Goal: Task Accomplishment & Management: Complete application form

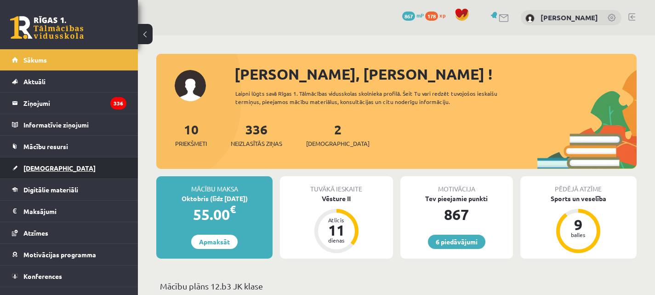
click at [36, 164] on span "[DEMOGRAPHIC_DATA]" at bounding box center [59, 168] width 72 height 8
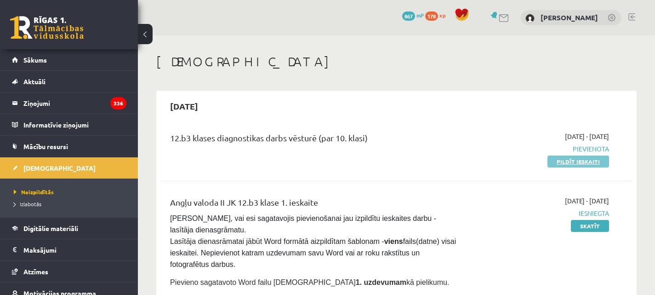
click at [578, 159] on link "Pildīt ieskaiti" at bounding box center [579, 161] width 62 height 12
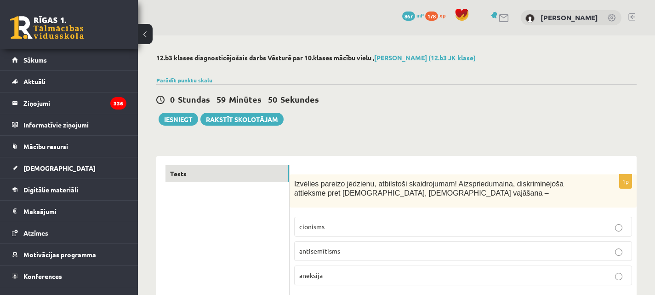
click at [332, 249] on span "antisemītisms" at bounding box center [319, 251] width 41 height 8
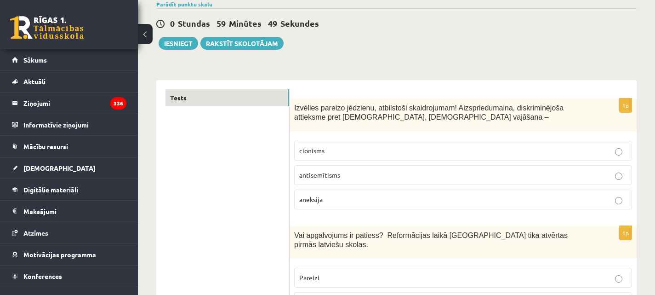
scroll to position [92, 0]
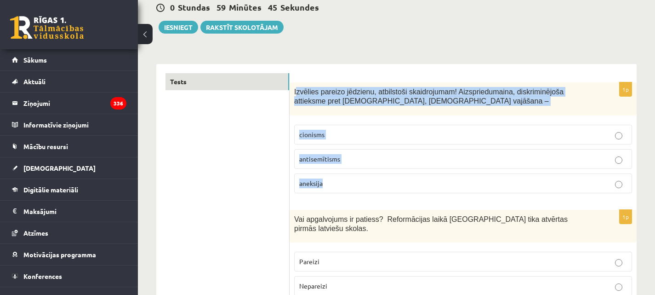
drag, startPoint x: 295, startPoint y: 90, endPoint x: 532, endPoint y: 179, distance: 252.7
click at [532, 179] on div "1p Izvēlies pareizo jēdzienu, atbilstoši skaidrojumam! Aizspriedumaina, diskrim…" at bounding box center [463, 141] width 347 height 118
copy div "zvēlies pareizo jēdzienu, atbilstoši skaidrojumam! Aizspriedumaina, diskriminēj…"
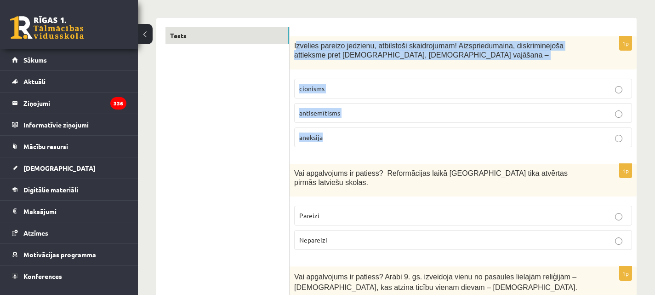
click at [401, 111] on p "antisemītisms" at bounding box center [463, 113] width 328 height 10
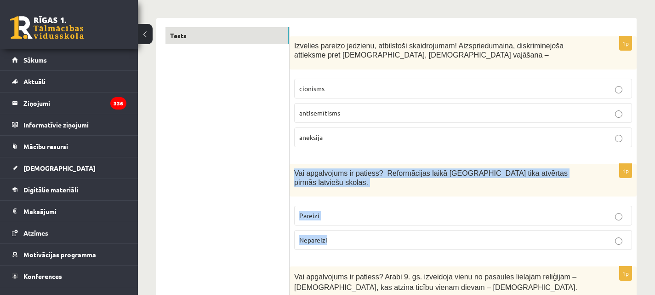
drag, startPoint x: 310, startPoint y: 172, endPoint x: 558, endPoint y: 224, distance: 253.7
click at [558, 224] on div "1p Vai apgalvojums ir patiess? Reformācijas laikā Livonijā tika atvērtas pirmās…" at bounding box center [463, 211] width 347 height 94
copy div "Vai apgalvojums ir patiess? Reformācijas laikā Livonijā tika atvērtas pirmās la…"
click at [422, 211] on p "Pareizi" at bounding box center [463, 216] width 328 height 10
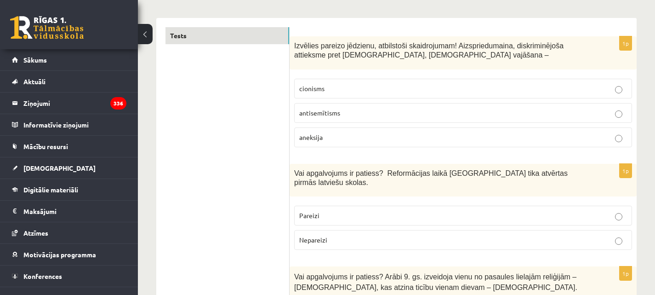
scroll to position [276, 0]
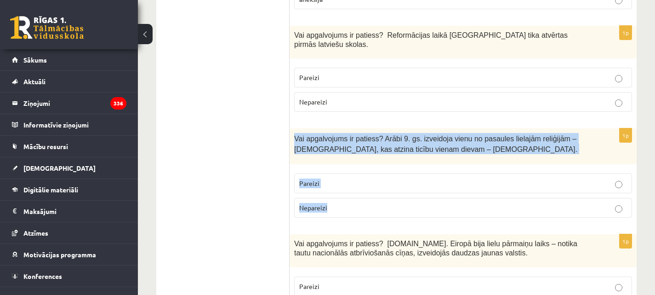
drag, startPoint x: 295, startPoint y: 127, endPoint x: 468, endPoint y: 195, distance: 185.8
click at [468, 195] on div "1p Vai apgalvojums ir patiess? Arābi 9. gs. izveidoja vienu no pasaules lielajā…" at bounding box center [463, 176] width 347 height 96
copy div "Vai apgalvojums ir patiess? Arābi 9. gs. izveidoja vienu no pasaules lielajām r…"
click at [461, 187] on fieldset "Pareizi Nepareizi" at bounding box center [463, 195] width 338 height 52
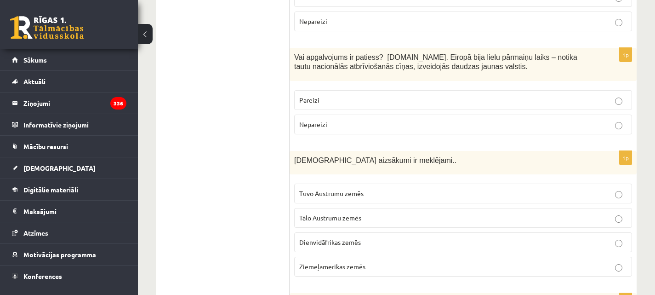
scroll to position [460, 0]
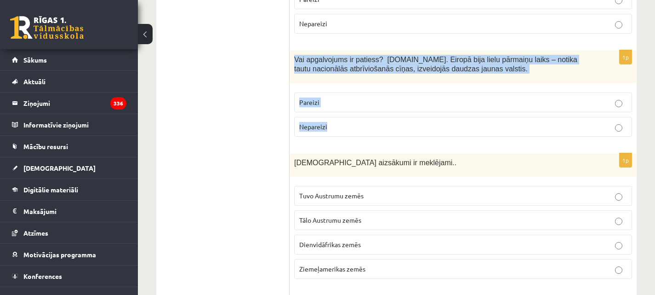
drag, startPoint x: 295, startPoint y: 52, endPoint x: 477, endPoint y: 104, distance: 189.5
click at [477, 104] on div "1p Vai apgalvojums ir patiess? 19.gs. Eiropā bija lielu pārmaiņu laiks – notika…" at bounding box center [463, 97] width 347 height 94
copy div "Vai apgalvojums ir patiess? 19.gs. Eiropā bija lielu pārmaiņu laiks – notika ta…"
click at [482, 99] on label "Pareizi" at bounding box center [463, 102] width 338 height 20
click at [449, 98] on p "Pareizi" at bounding box center [463, 103] width 328 height 10
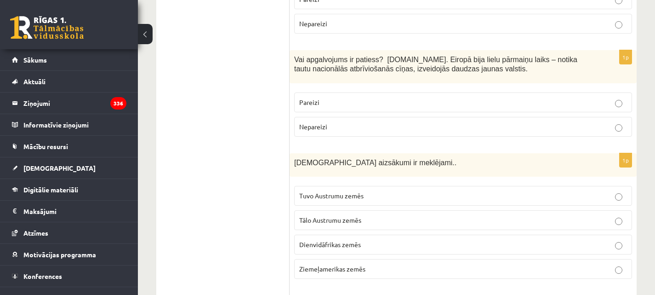
scroll to position [506, 0]
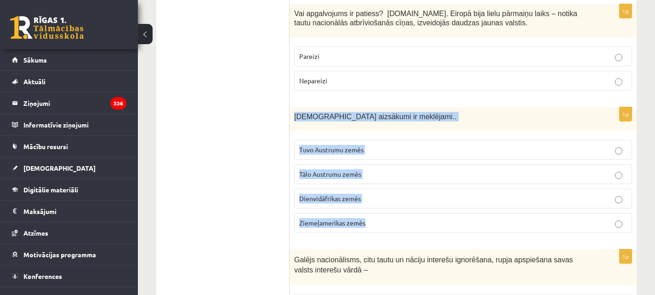
drag, startPoint x: 306, startPoint y: 107, endPoint x: 414, endPoint y: 208, distance: 148.1
click at [414, 208] on div "1p Kristietības aizsākumi ir meklējami.. Tuvo Austrumu zemēs Tālo Austrumu zemē…" at bounding box center [463, 173] width 347 height 133
click at [452, 171] on label "Tālo Austrumu zemēs" at bounding box center [463, 174] width 338 height 20
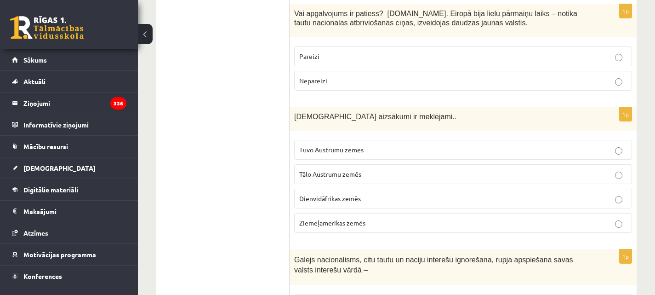
click at [502, 146] on label "Tuvo Austrumu zemēs" at bounding box center [463, 150] width 338 height 20
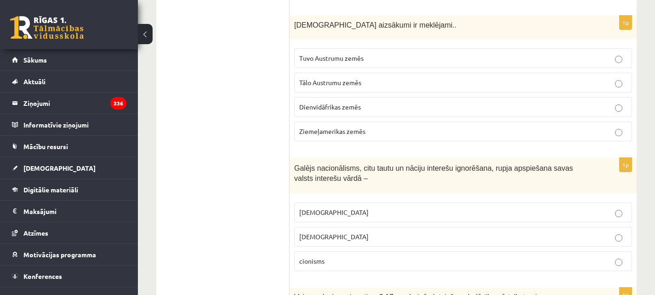
scroll to position [598, 0]
click at [413, 207] on p "šovinisms" at bounding box center [463, 212] width 328 height 10
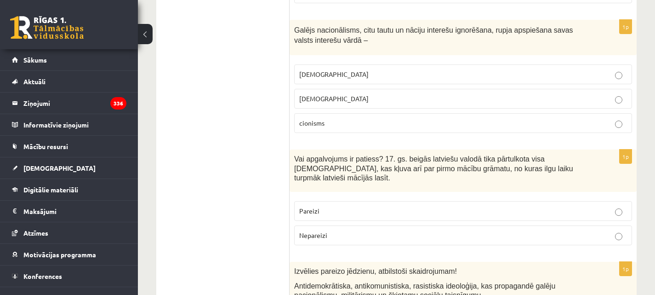
scroll to position [736, 0]
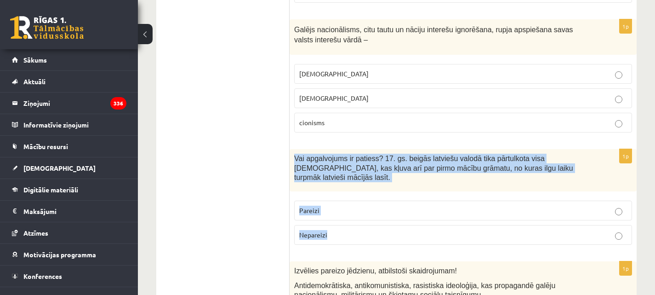
drag, startPoint x: 294, startPoint y: 148, endPoint x: 363, endPoint y: 213, distance: 95.0
click at [363, 213] on div "1p Vai apgalvojums ir patiess? 17. gs. beigās latviešu valodā tika pārtulkota v…" at bounding box center [463, 200] width 347 height 103
copy div "Vai apgalvojums ir patiess? 17. gs. beigās latviešu valodā tika pārtulkota visa…"
click at [373, 206] on p "Pareizi" at bounding box center [463, 211] width 328 height 10
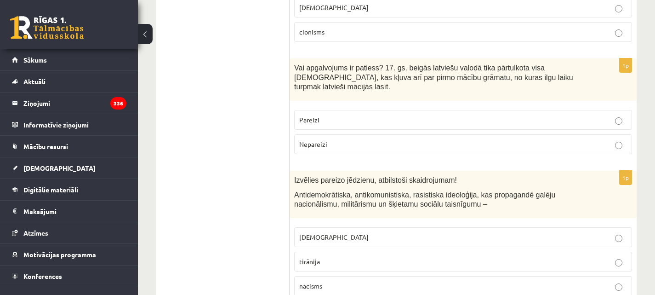
scroll to position [828, 0]
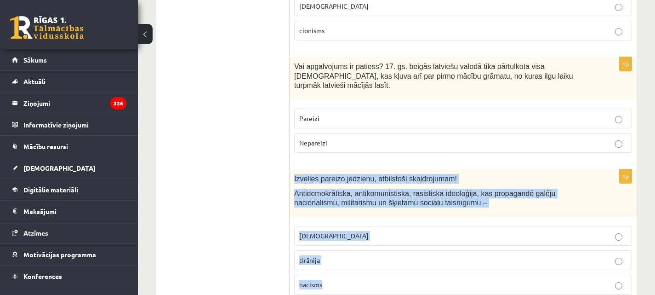
drag, startPoint x: 293, startPoint y: 157, endPoint x: 451, endPoint y: 270, distance: 193.2
click at [451, 270] on div "1p Izvēlies pareizo jēdzienu, atbilstoši skaidrojumam! Antidemokrātiska, antiko…" at bounding box center [463, 235] width 347 height 132
copy div "Izvēlies pareizo jēdzienu, atbilstoši skaidrojumam! Antidemokrātiska, antikomun…"
click at [475, 226] on label "fašisms" at bounding box center [463, 236] width 338 height 20
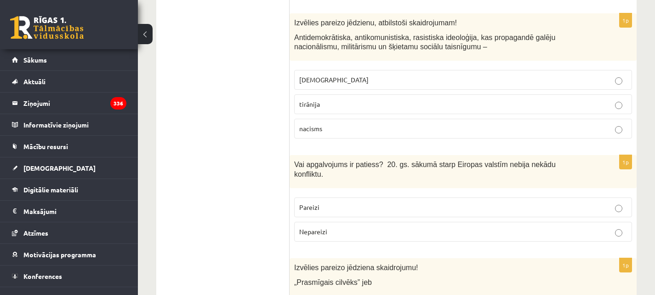
scroll to position [1012, 0]
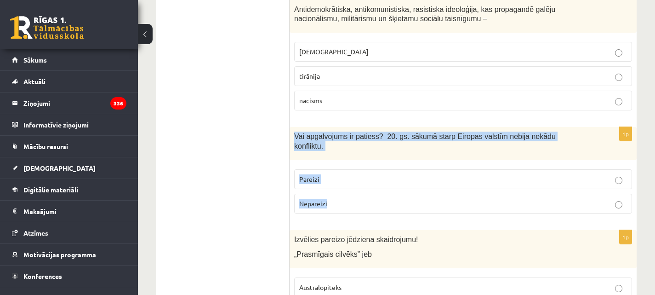
drag, startPoint x: 293, startPoint y: 114, endPoint x: 536, endPoint y: 176, distance: 250.5
click at [536, 176] on div "1p Vai apgalvojums ir patiess? 20. gs. sākumā starp Eiropas valstīm nebija nekā…" at bounding box center [463, 174] width 347 height 94
copy div "Vai apgalvojums ir patiess? 20. gs. sākumā starp Eiropas valstīm nebija nekādu …"
click at [444, 199] on p "Nepareizi" at bounding box center [463, 204] width 328 height 10
click at [443, 199] on p "Nepareizi" at bounding box center [463, 204] width 328 height 10
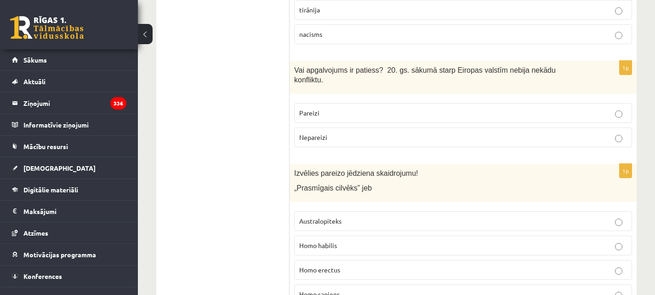
scroll to position [1104, 0]
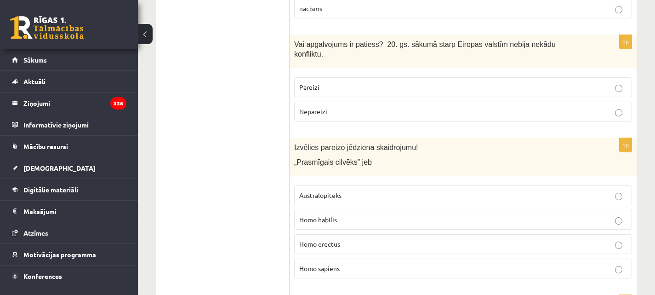
click at [386, 264] on p "Homo sapiens" at bounding box center [463, 269] width 328 height 10
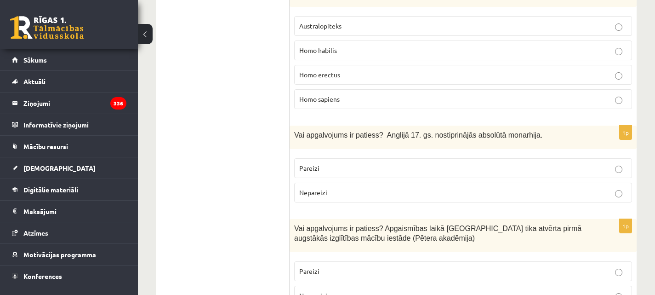
scroll to position [1288, 0]
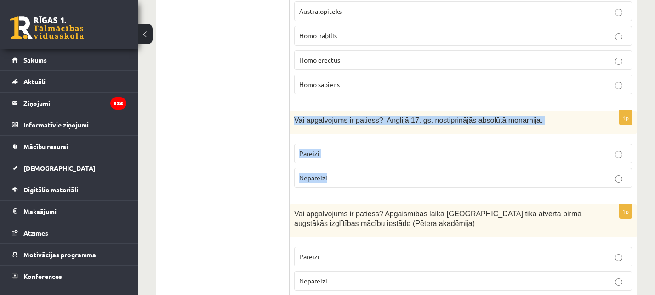
drag, startPoint x: 291, startPoint y: 88, endPoint x: 475, endPoint y: 150, distance: 193.7
click at [475, 150] on div "1p Vai apgalvojums ir patiess? Anglijā 17. gs. nostiprinājās absolūtā monarhija…" at bounding box center [463, 153] width 347 height 84
copy div "Vai apgalvojums ir patiess? Anglijā 17. gs. nostiprinājās absolūtā monarhija. P…"
click at [426, 168] on label "Nepareizi" at bounding box center [463, 178] width 338 height 20
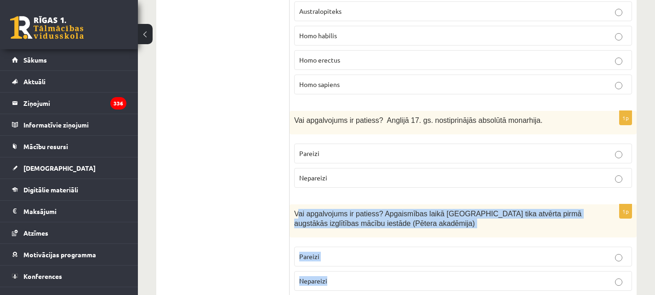
drag, startPoint x: 304, startPoint y: 185, endPoint x: 441, endPoint y: 245, distance: 150.1
click at [441, 245] on div "1p Vai apgalvojums ir patiess? Apgaismības laikā Jelgavā tika atvērta pirmā aug…" at bounding box center [463, 251] width 347 height 94
copy div "ai apgalvojums ir patiess? Apgaismības laikā Jelgavā tika atvērta pirmā augstāk…"
click at [409, 247] on label "Pareizi" at bounding box center [463, 257] width 338 height 20
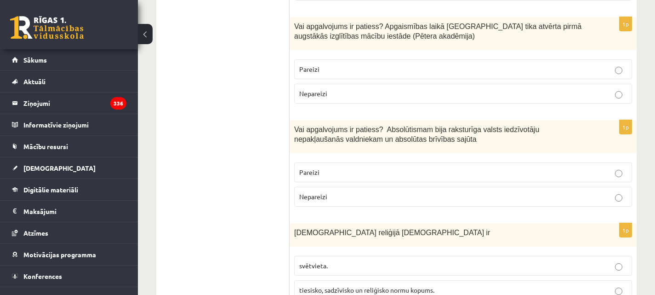
scroll to position [1472, 0]
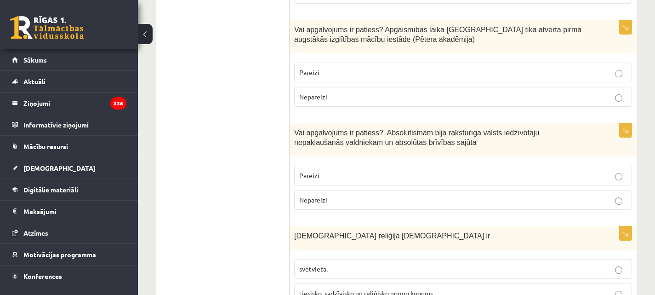
click at [373, 195] on p "Nepareizi" at bounding box center [463, 200] width 328 height 10
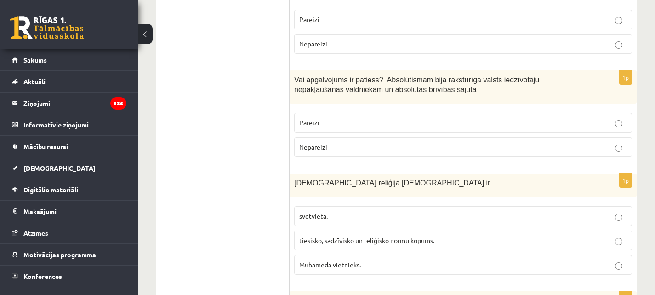
scroll to position [1564, 0]
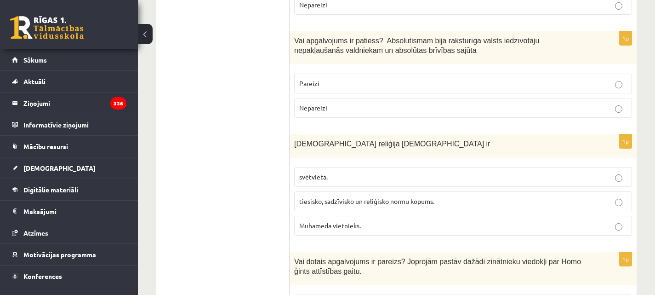
click at [426, 197] on span "tiesisko, sadzīvisko un reliģisko normu kopums." at bounding box center [366, 201] width 135 height 8
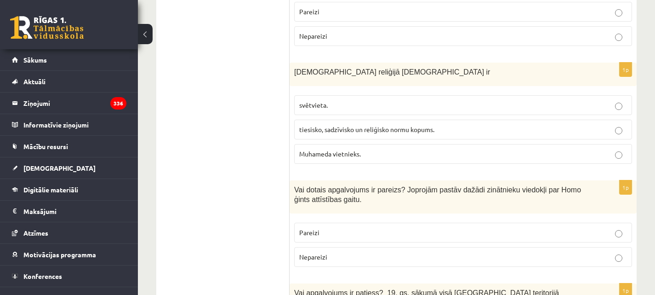
scroll to position [1656, 0]
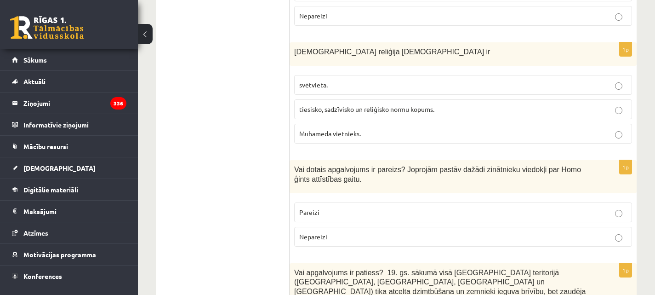
click at [425, 207] on p "Pareizi" at bounding box center [463, 212] width 328 height 10
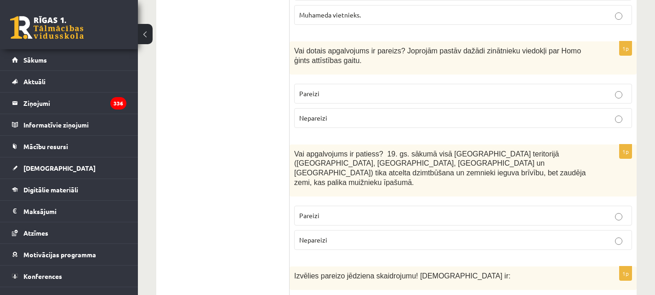
scroll to position [1748, 0]
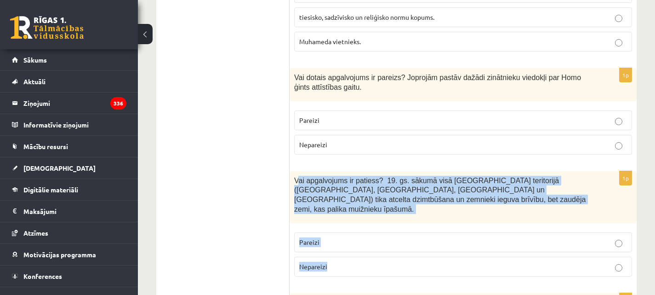
drag, startPoint x: 296, startPoint y: 150, endPoint x: 471, endPoint y: 225, distance: 190.4
click at [471, 225] on div "1p Vai apgalvojums ir patiess? 19. gs. sākumā visā Latvijas teritorijā (Kurzemē…" at bounding box center [463, 227] width 347 height 113
copy div "ai apgalvojums ir patiess? 19. gs. sākumā visā Latvijas teritorijā (Kurzemē, Ze…"
click at [399, 176] on div "Vai apgalvojums ir patiess? 19. gs. sākumā visā Latvijas teritorijā (Kurzemē, Z…" at bounding box center [463, 197] width 347 height 52
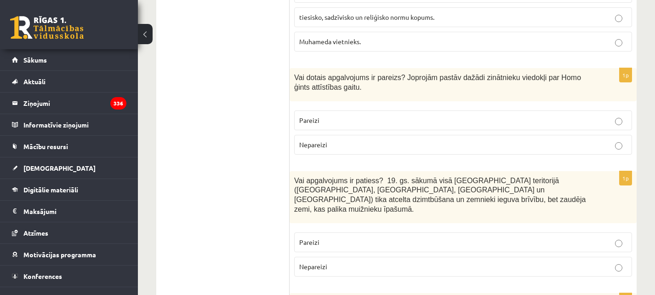
click at [423, 262] on p "Nepareizi" at bounding box center [463, 267] width 328 height 10
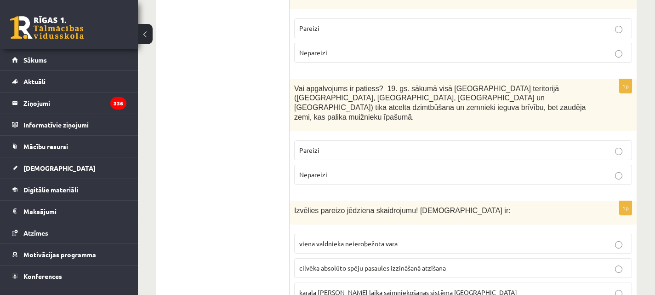
click at [366, 234] on label "viena valdnieka neierobežota vara" at bounding box center [463, 244] width 338 height 20
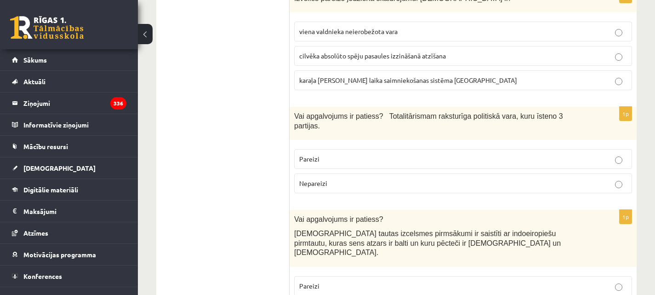
scroll to position [2070, 0]
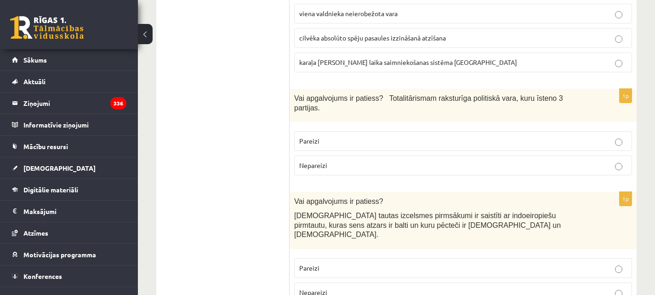
click at [439, 161] on p "Nepareizi" at bounding box center [463, 166] width 328 height 10
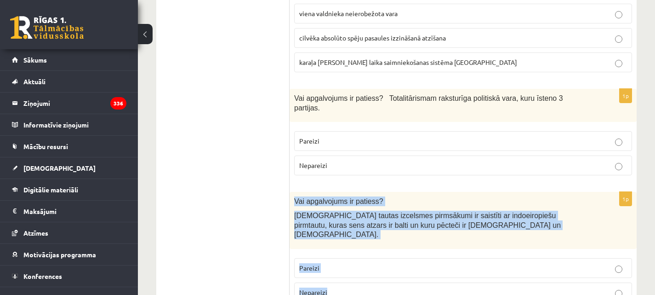
drag, startPoint x: 295, startPoint y: 152, endPoint x: 467, endPoint y: 232, distance: 189.7
click at [467, 232] on div "1p Vai apgalvojums ir patiess? Latviešu tautas izcelsmes pirmsākumi ir saistīti…" at bounding box center [463, 251] width 347 height 118
click at [367, 192] on div "Vai apgalvojums ir patiess? Latviešu tautas izcelsmes pirmsākumi ir saistīti ar…" at bounding box center [463, 220] width 347 height 57
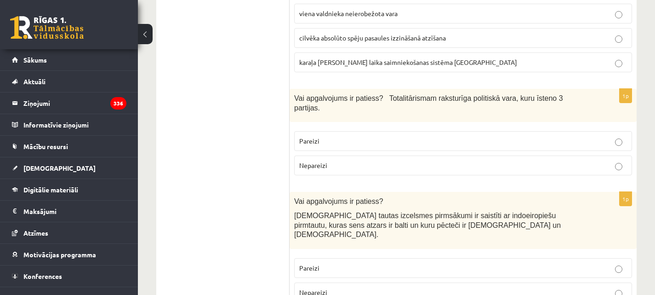
click at [373, 263] on p "Pareizi" at bounding box center [463, 268] width 328 height 10
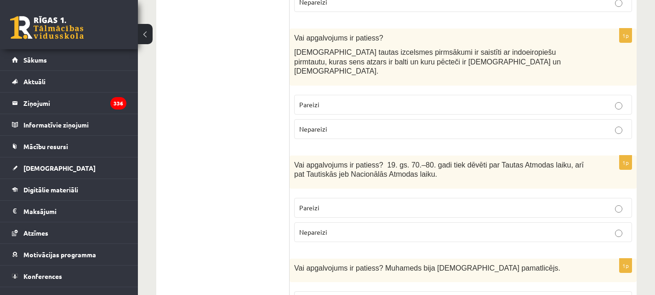
scroll to position [2300, 0]
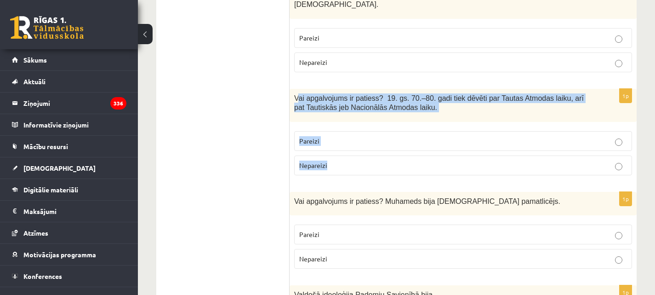
drag, startPoint x: 320, startPoint y: 39, endPoint x: 426, endPoint y: 101, distance: 123.2
click at [426, 101] on div "1p Vai apgalvojums ir patiess? 19. gs. 70.–80. gadi tiek dēvēti par Tautas Atmo…" at bounding box center [463, 136] width 347 height 94
click at [463, 136] on p "Pareizi" at bounding box center [463, 141] width 328 height 10
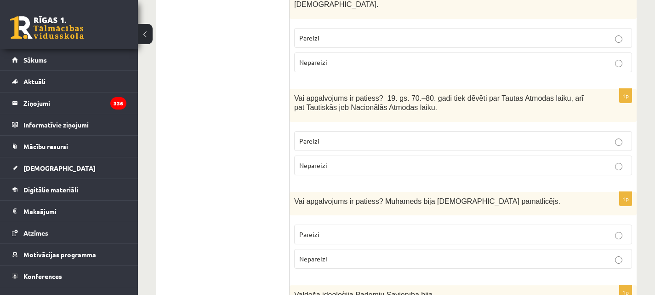
click at [380, 230] on p "Pareizi" at bounding box center [463, 235] width 328 height 10
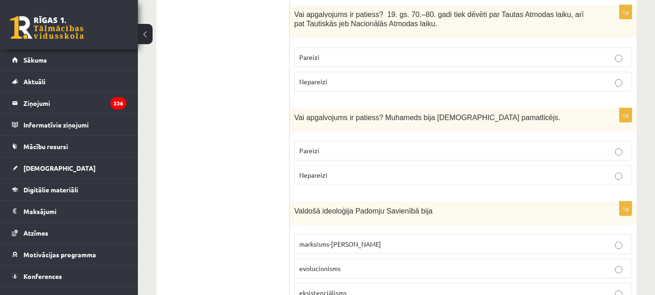
scroll to position [2392, 0]
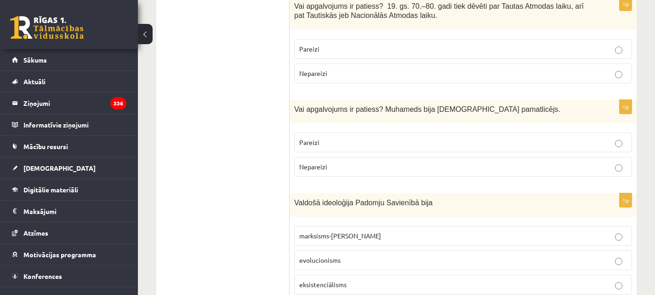
click at [392, 231] on p "marksisms-ļeņinisms" at bounding box center [463, 236] width 328 height 10
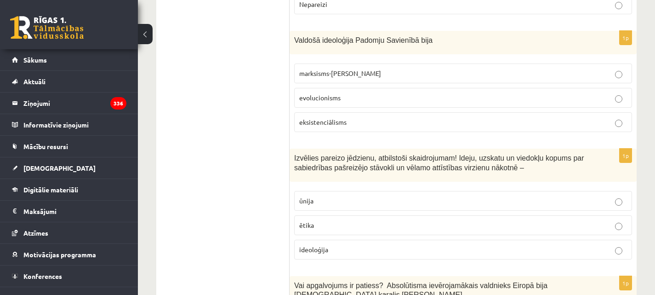
scroll to position [2576, 0]
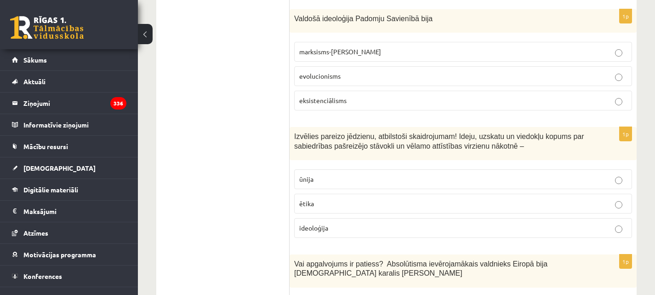
click at [386, 223] on p "ideoloģija" at bounding box center [463, 228] width 328 height 10
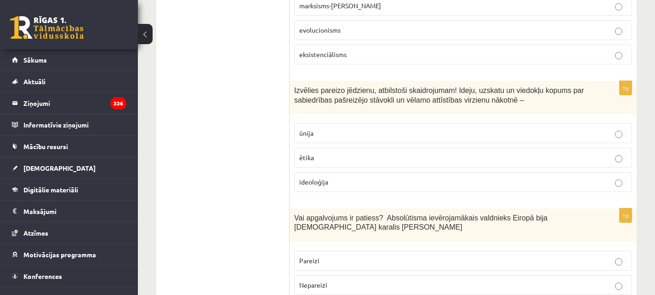
click at [380, 256] on p "Pareizi" at bounding box center [463, 261] width 328 height 10
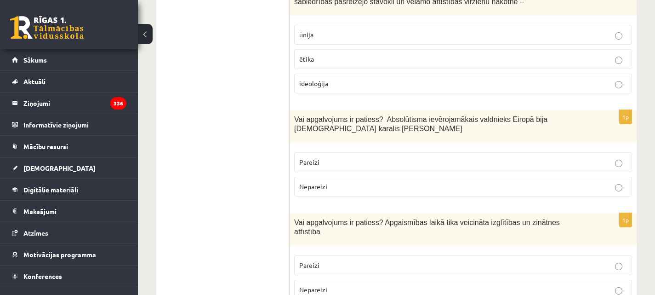
scroll to position [2760, 0]
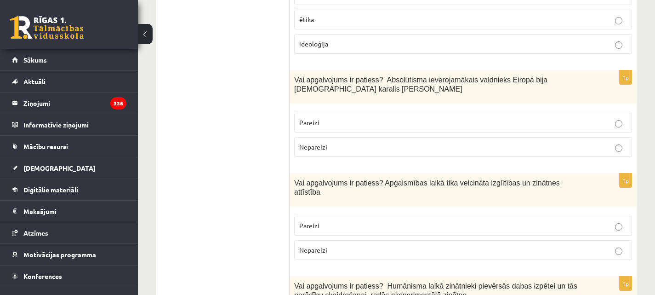
click at [459, 216] on label "Pareizi" at bounding box center [463, 226] width 338 height 20
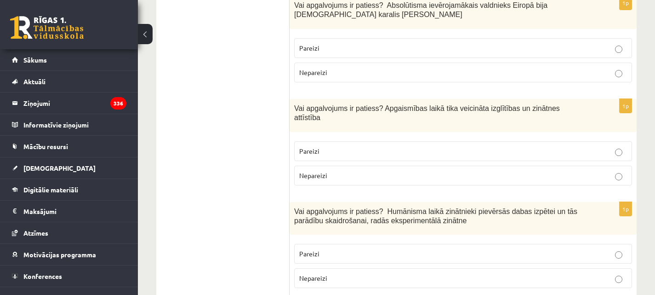
scroll to position [2898, 0]
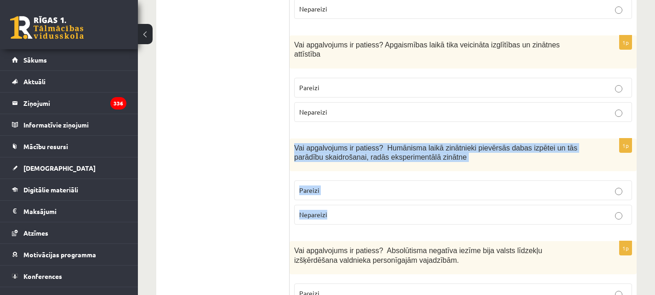
drag, startPoint x: 293, startPoint y: 81, endPoint x: 407, endPoint y: 145, distance: 130.6
click at [407, 145] on div "1p Vai apgalvojums ir patiess? Humānisma laikā zinātnieki pievērsās dabas izpēt…" at bounding box center [463, 185] width 347 height 94
click at [427, 185] on p "Pareizi" at bounding box center [463, 190] width 328 height 10
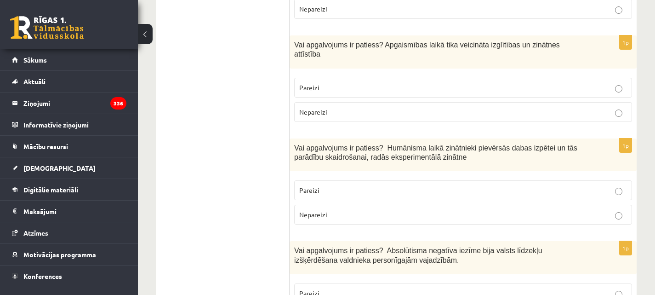
click at [395, 288] on p "Pareizi" at bounding box center [463, 293] width 328 height 10
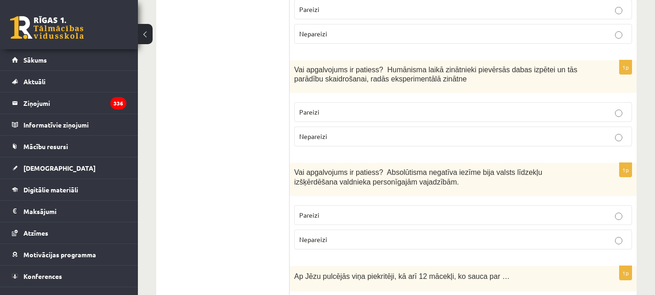
scroll to position [2989, 0]
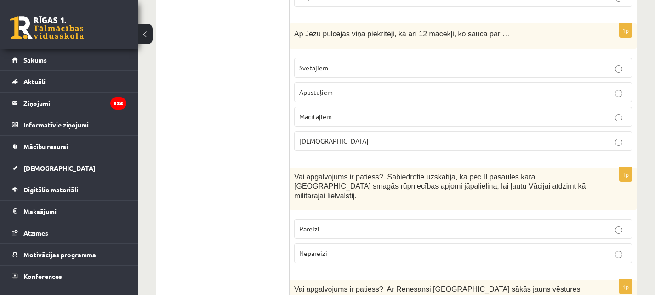
scroll to position [3219, 0]
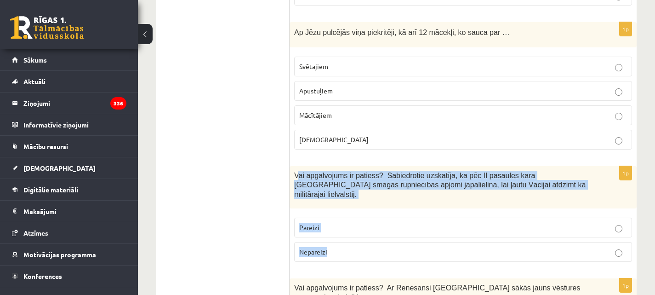
drag, startPoint x: 299, startPoint y: 107, endPoint x: 391, endPoint y: 171, distance: 111.6
click at [391, 171] on div "1p Vai apgalvojums ir patiess? Sabiedrotie uzskatīja, ka pēc II pasaules kara V…" at bounding box center [463, 217] width 347 height 103
click at [377, 247] on p "Nepareizi" at bounding box center [463, 252] width 328 height 10
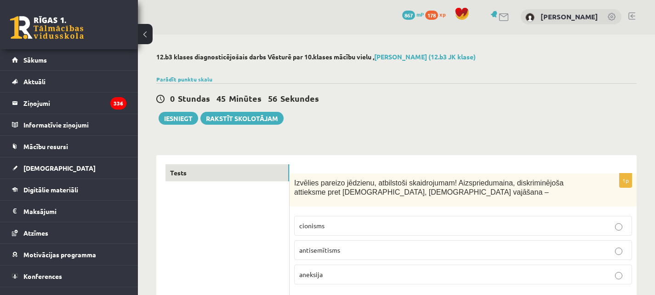
scroll to position [0, 0]
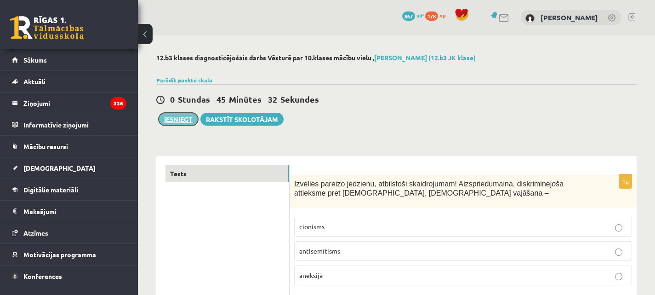
click at [180, 116] on button "Iesniegt" at bounding box center [179, 119] width 40 height 13
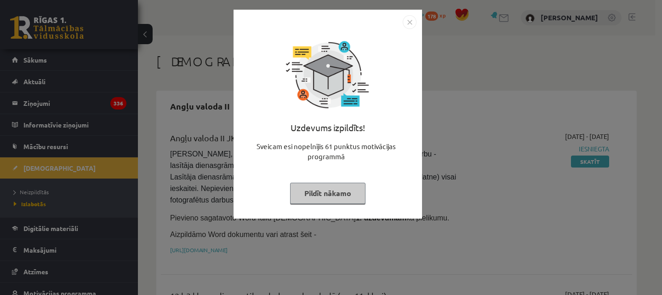
click at [335, 193] on button "Pildīt nākamo" at bounding box center [327, 193] width 75 height 21
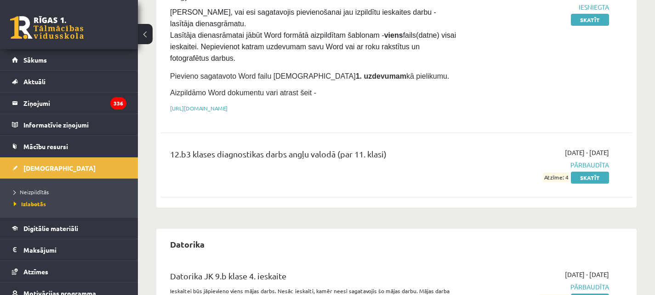
scroll to position [46, 0]
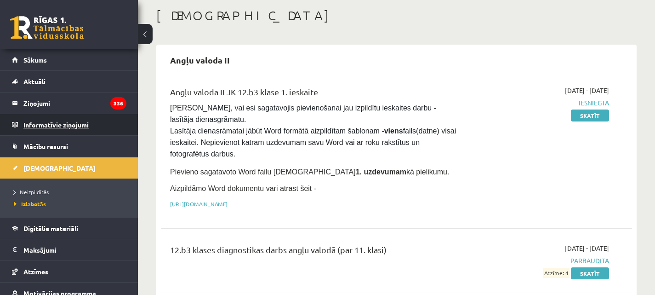
click at [92, 121] on legend "Informatīvie ziņojumi 0" at bounding box center [74, 124] width 103 height 21
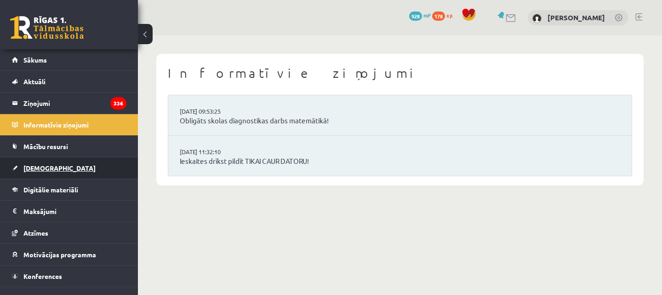
click at [69, 164] on link "[DEMOGRAPHIC_DATA]" at bounding box center [69, 167] width 115 height 21
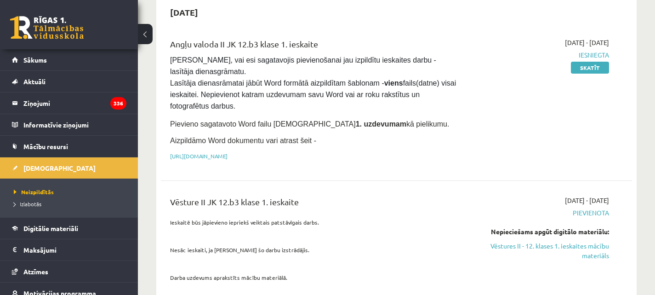
scroll to position [138, 0]
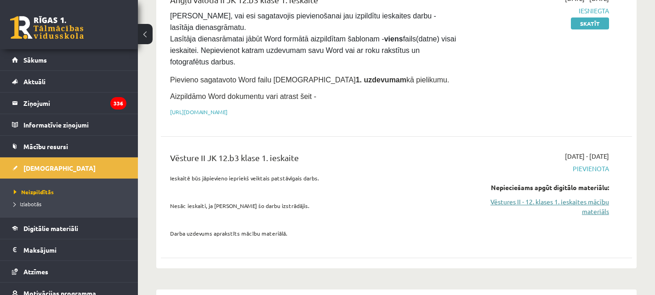
click at [550, 200] on link "Vēstures II - 12. klases 1. ieskaites mācību materiāls" at bounding box center [540, 206] width 137 height 19
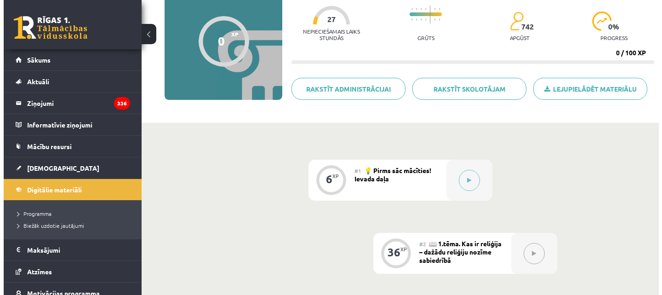
scroll to position [92, 0]
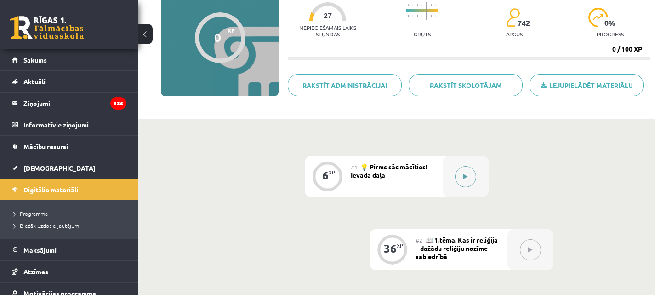
click at [468, 177] on button at bounding box center [465, 176] width 21 height 21
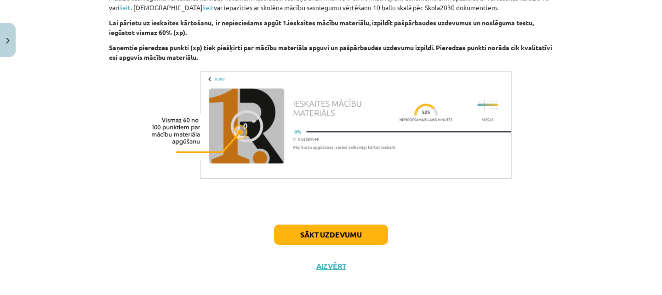
scroll to position [906, 0]
click at [334, 224] on button "Sākt uzdevumu" at bounding box center [331, 234] width 114 height 20
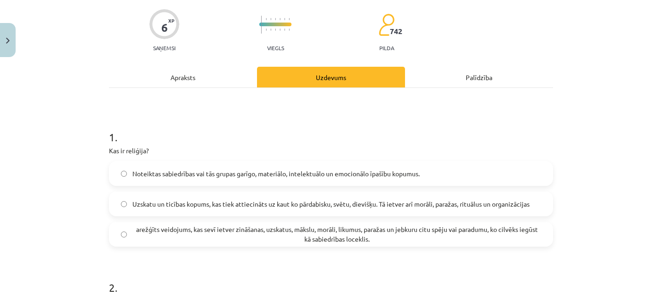
scroll to position [69, 0]
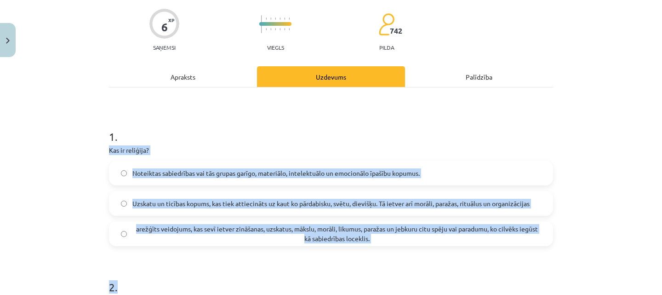
drag, startPoint x: 100, startPoint y: 148, endPoint x: 521, endPoint y: 251, distance: 432.8
click at [521, 251] on div "Mācību tēma: Vēstures ii - 12. klases 1. ieskaites mācību materiāls #1 💡 Pirms …" at bounding box center [331, 147] width 662 height 295
copy form "Kas ir reliģija? Noteiktas sabiedrības vai tās grupas garīgo, materiālo, intele…"
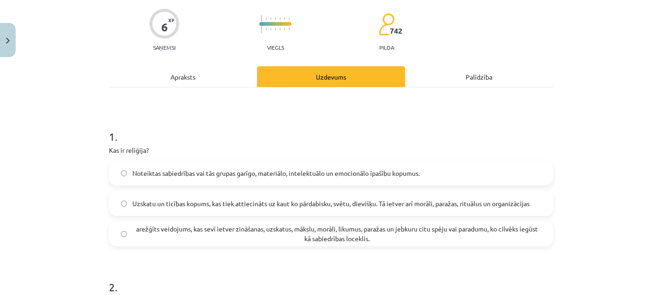
click at [243, 128] on h1 "1 ." at bounding box center [331, 128] width 444 height 29
click at [170, 202] on span "Uzskatu un ticības kopums, kas tiek attiecināts uz kaut ko pārdabisku, svētu, d…" at bounding box center [330, 204] width 397 height 10
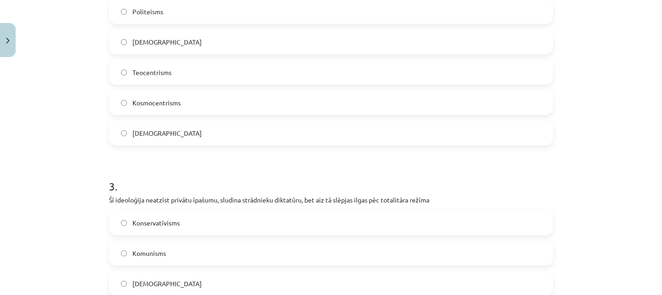
scroll to position [437, 0]
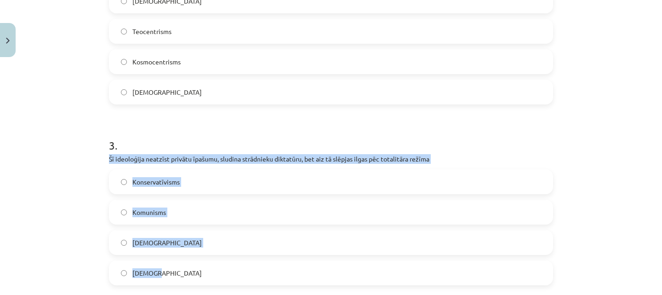
drag, startPoint x: 109, startPoint y: 162, endPoint x: 270, endPoint y: 270, distance: 193.9
copy div "Šī ideoloģija neatzīst privātu īpašumu, sludina strādnieku diktatūru, bet aiz t…"
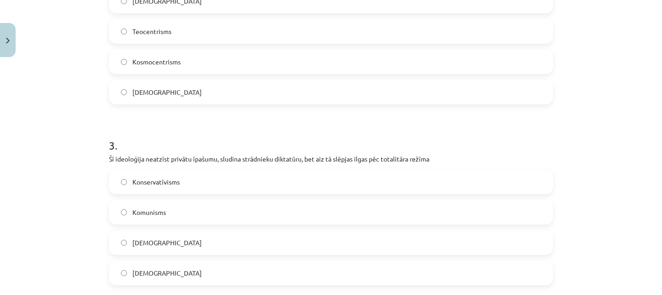
click at [240, 120] on form "1 . Kas ir reliģija? Noteiktas sabiedrības vai tās grupas garīgo, materiālo, in…" at bounding box center [331, 15] width 444 height 539
click at [227, 214] on label "Komunisms" at bounding box center [331, 212] width 442 height 23
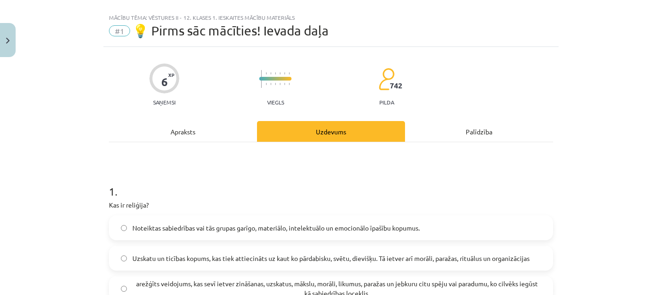
scroll to position [0, 0]
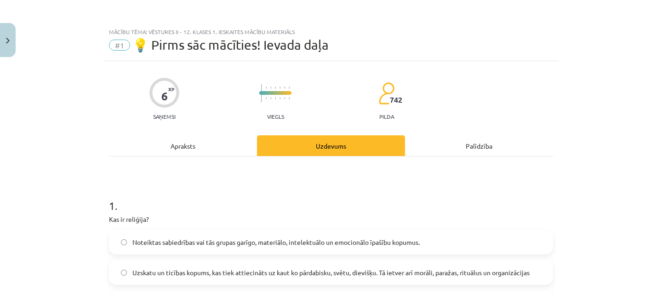
click at [187, 144] on div "Apraksts" at bounding box center [183, 145] width 148 height 21
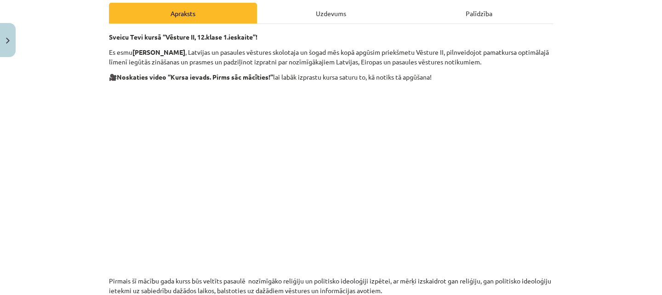
scroll to position [115, 0]
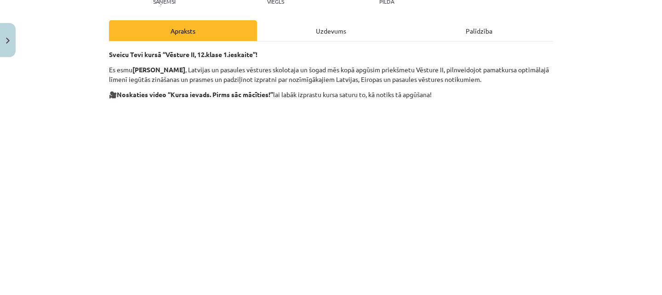
click at [326, 29] on div "Uzdevums" at bounding box center [331, 30] width 148 height 21
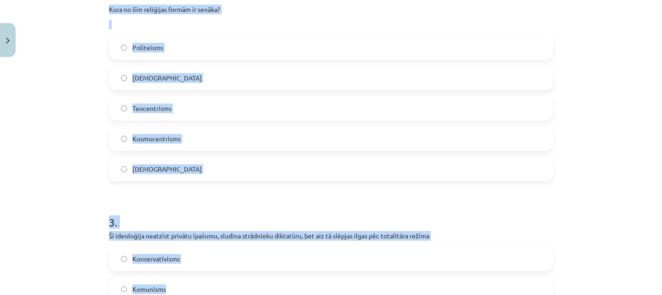
scroll to position [369, 0]
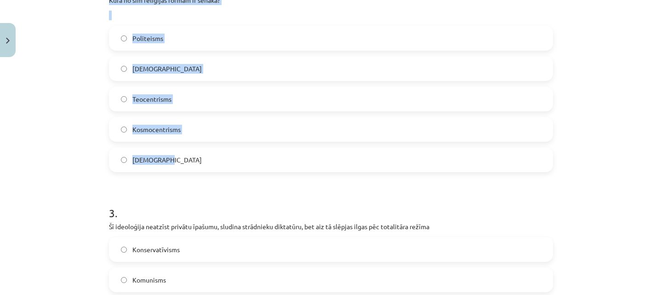
drag, startPoint x: 98, startPoint y: 207, endPoint x: 226, endPoint y: 166, distance: 135.0
click at [226, 166] on div "Mācību tēma: Vēstures ii - 12. klases 1. ieskaites mācību materiāls #1 💡 Pirms …" at bounding box center [331, 147] width 662 height 295
copy div "Kura no šīm reliģijas formām ir senāka? Politeisms Panteisms Teocentrisms Kosmo…"
click at [253, 38] on label "Politeisms" at bounding box center [331, 38] width 442 height 23
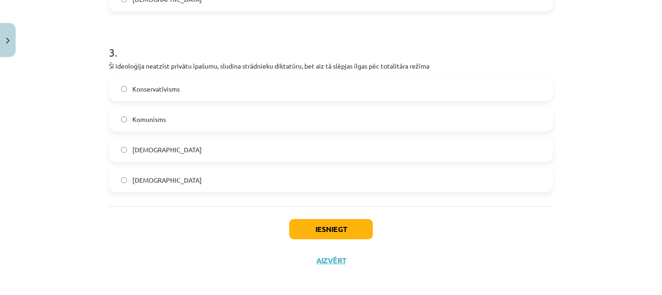
scroll to position [534, 0]
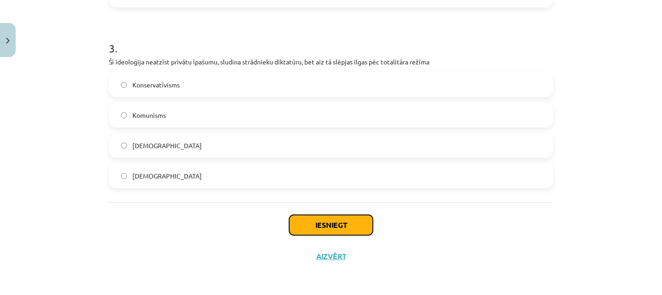
click at [330, 224] on button "Iesniegt" at bounding box center [331, 225] width 84 height 20
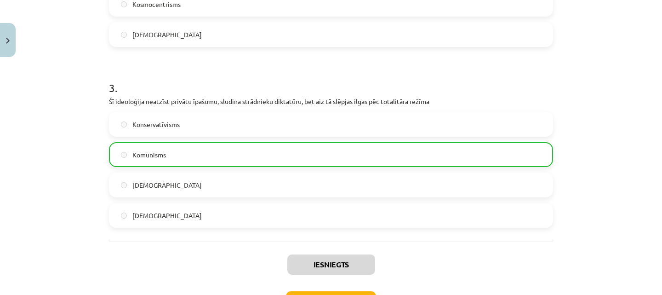
scroll to position [563, 0]
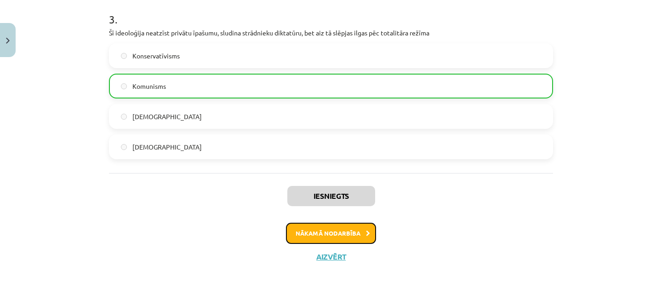
click at [333, 233] on button "Nākamā nodarbība" at bounding box center [331, 233] width 90 height 21
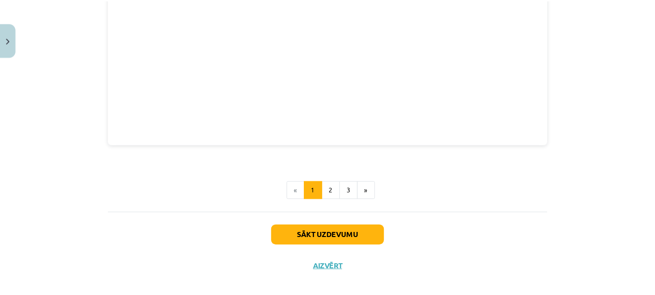
scroll to position [1114, 0]
click at [321, 262] on button "Aizvērt" at bounding box center [331, 266] width 35 height 9
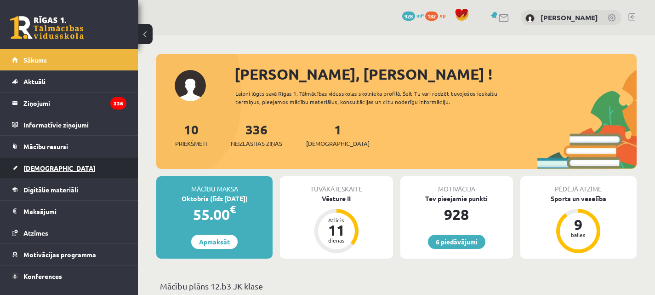
click at [32, 164] on link "[DEMOGRAPHIC_DATA]" at bounding box center [69, 167] width 115 height 21
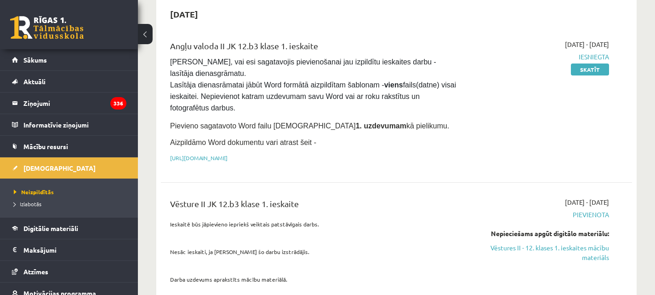
scroll to position [184, 0]
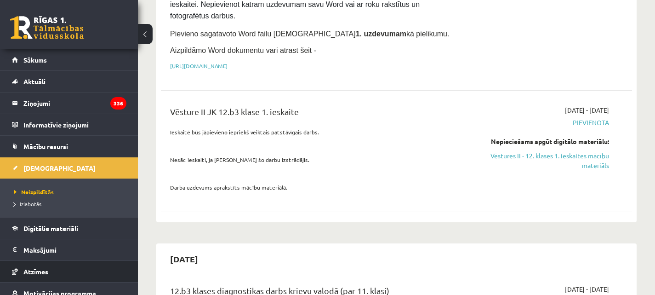
click at [44, 266] on link "Atzīmes" at bounding box center [69, 271] width 115 height 21
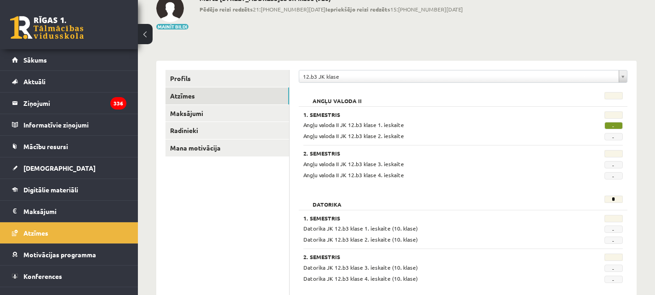
scroll to position [46, 0]
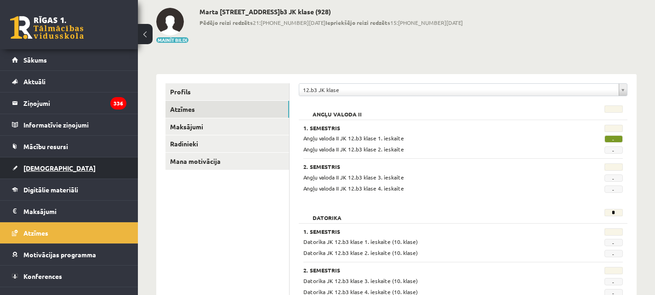
click at [52, 166] on link "[DEMOGRAPHIC_DATA]" at bounding box center [69, 167] width 115 height 21
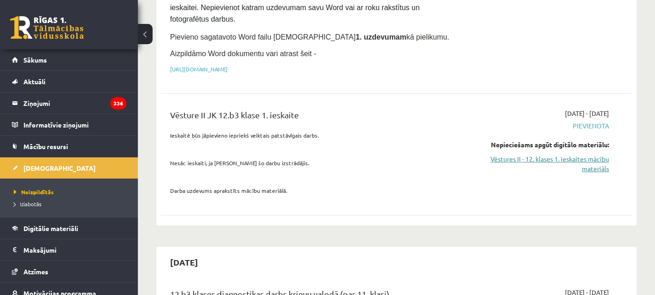
scroll to position [184, 0]
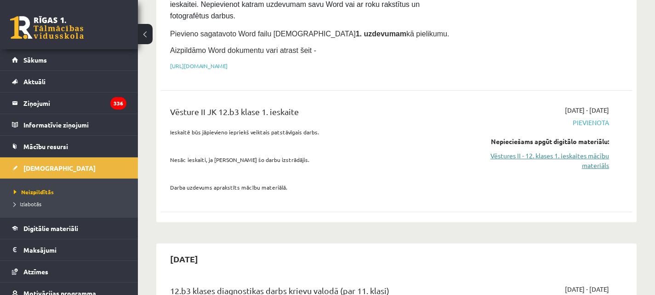
click at [580, 154] on link "Vēstures II - 12. klases 1. ieskaites mācību materiāls" at bounding box center [540, 160] width 137 height 19
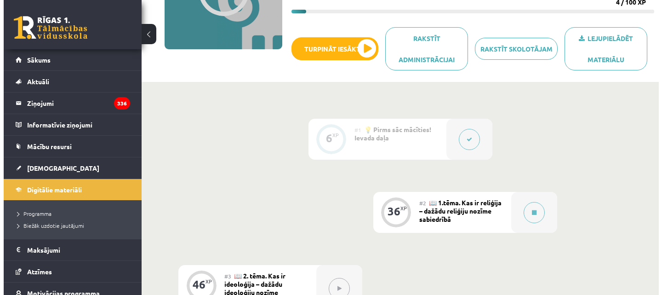
scroll to position [138, 0]
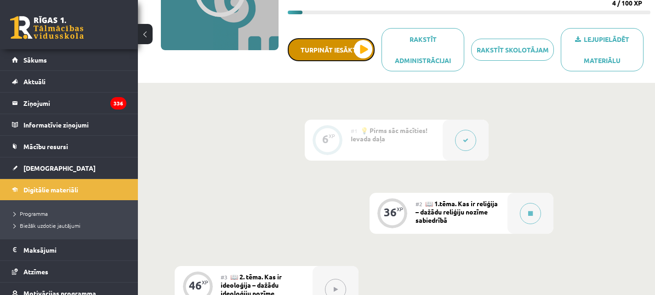
click at [337, 48] on button "Turpināt iesākto" at bounding box center [331, 49] width 87 height 23
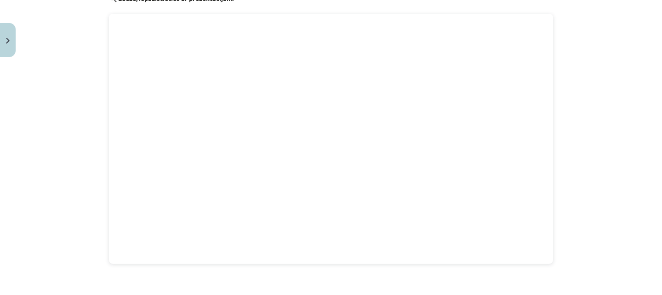
scroll to position [1012, 0]
click at [327, 283] on button "2" at bounding box center [334, 292] width 18 height 18
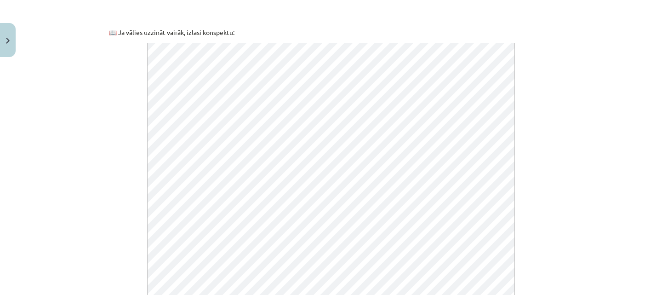
scroll to position [441, 0]
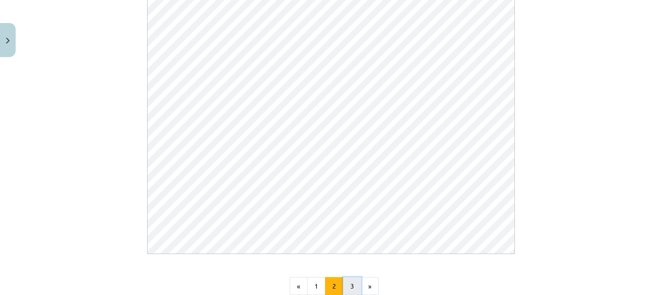
click at [351, 286] on button "3" at bounding box center [352, 286] width 18 height 18
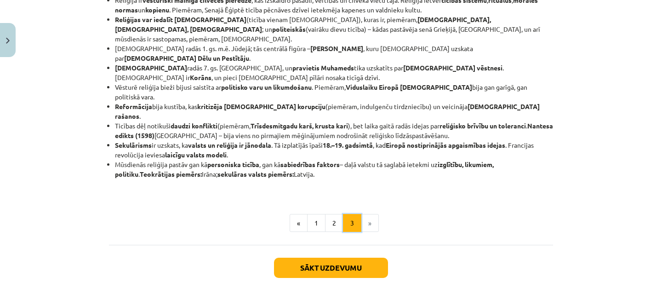
scroll to position [230, 0]
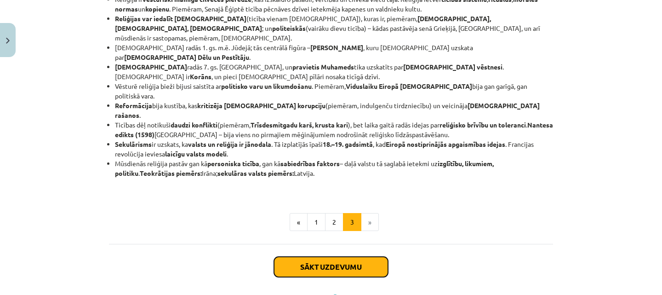
click at [346, 257] on button "Sākt uzdevumu" at bounding box center [331, 267] width 114 height 20
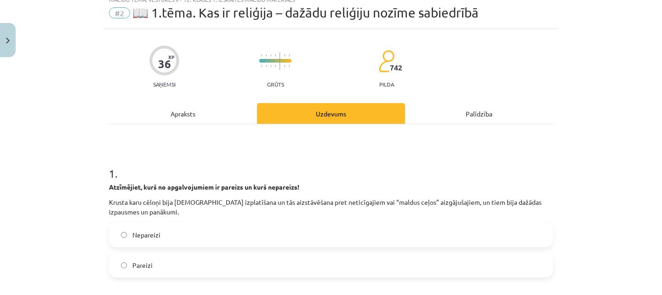
scroll to position [23, 0]
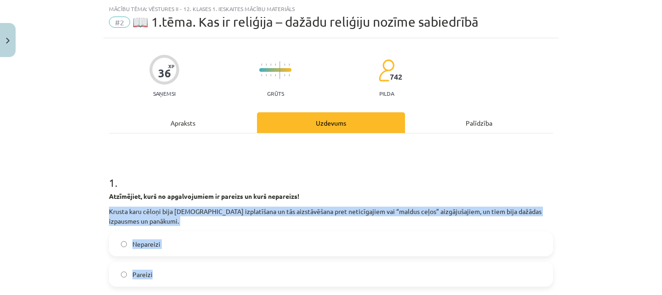
drag, startPoint x: 99, startPoint y: 205, endPoint x: 242, endPoint y: 258, distance: 152.2
click at [242, 258] on div "Mācību tēma: Vēstures ii - 12. klases 1. ieskaites mācību materiāls #2 📖 1.tēma…" at bounding box center [331, 147] width 662 height 295
copy div "Krusta karu cēloņi bija [DEMOGRAPHIC_DATA] izplatīšana un tās aizstāvēšana pret…"
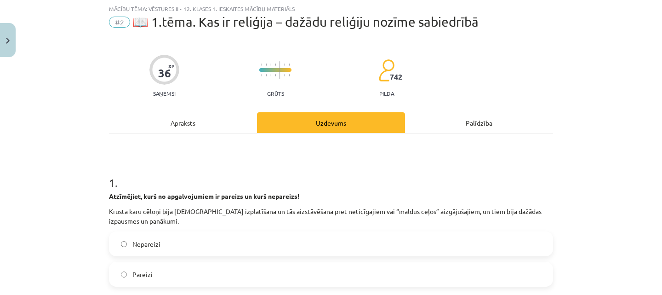
click at [206, 160] on h1 "1 ." at bounding box center [331, 174] width 444 height 29
click at [157, 271] on label "Pareizi" at bounding box center [331, 274] width 442 height 23
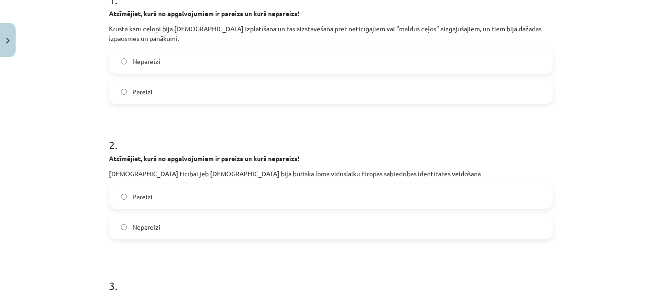
scroll to position [207, 0]
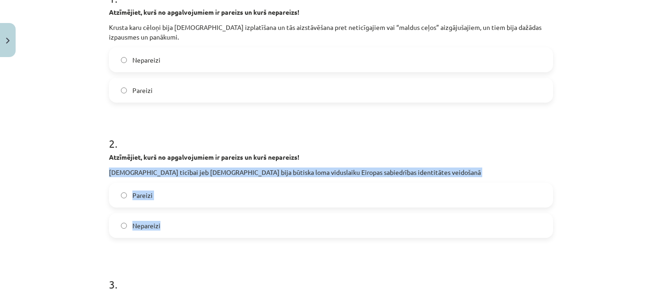
drag, startPoint x: 98, startPoint y: 172, endPoint x: 198, endPoint y: 217, distance: 109.7
click at [198, 217] on div "Mācību tēma: Vēstures ii - 12. klases 1. ieskaites mācību materiāls #2 📖 1.tēma…" at bounding box center [331, 147] width 662 height 295
copy div "Kristīgajai ticībai jeb kristietībai bija būtiska loma viduslaiku Eiropas sabie…"
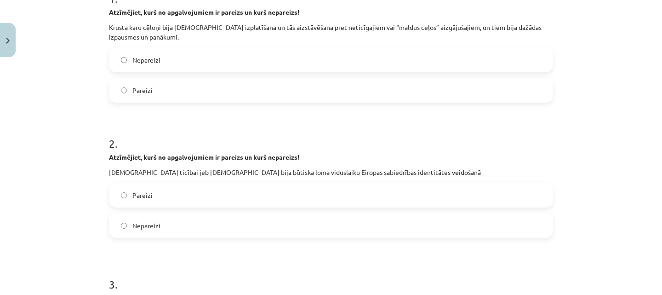
click at [189, 197] on label "Pareizi" at bounding box center [331, 195] width 442 height 23
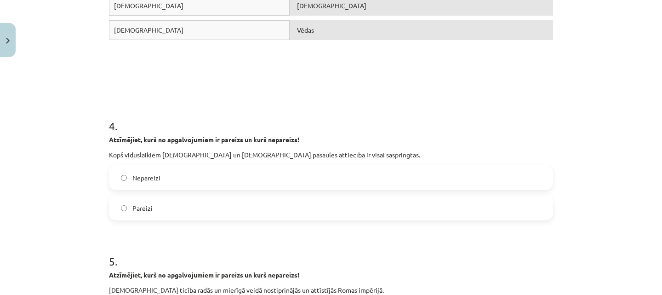
scroll to position [575, 0]
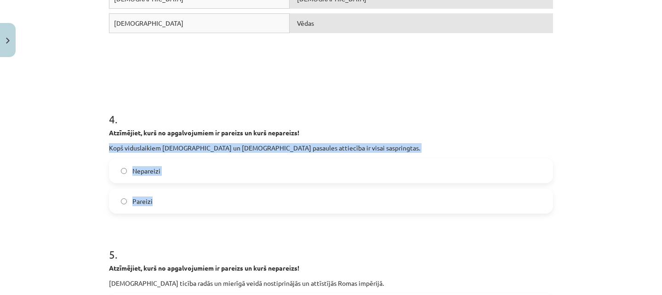
drag, startPoint x: 100, startPoint y: 146, endPoint x: 187, endPoint y: 192, distance: 98.5
click at [187, 192] on div "Mācību tēma: Vēstures ii - 12. klases 1. ieskaites mācību materiāls #2 📖 1.tēma…" at bounding box center [331, 147] width 662 height 295
copy div "Kopš viduslaikiem islama un kristīgās pasaules attiecība ir visai saspringtas. …"
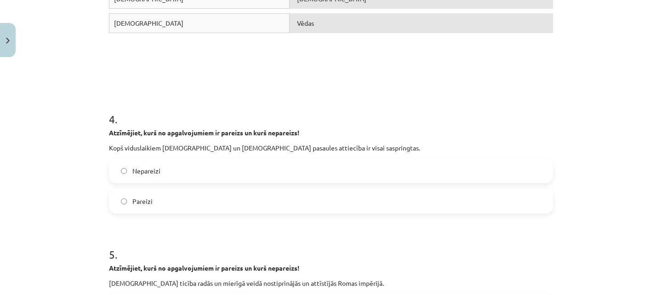
click at [238, 93] on form "1 . Atzīmējiet, kurš no apgalvojumiem ir pareizs un kurš nepareizs! Krusta karu…" at bounding box center [331, 175] width 444 height 1134
click at [173, 195] on label "Pareizi" at bounding box center [331, 200] width 442 height 23
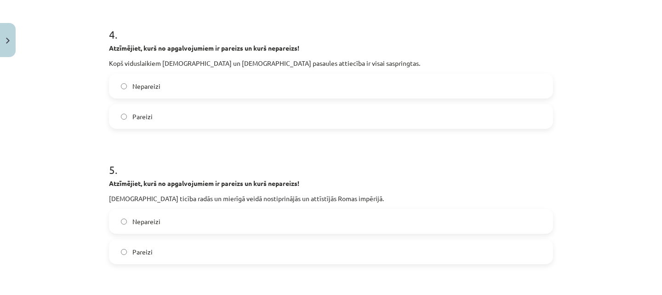
scroll to position [667, 0]
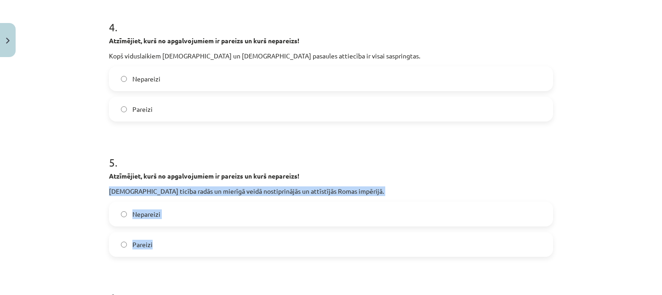
drag, startPoint x: 101, startPoint y: 189, endPoint x: 186, endPoint y: 232, distance: 95.0
click at [185, 232] on div "36 XP Saņemsi Grūts 742 pilda Apraksts Uzdevums Palīdzība 1 . Atzīmējiet, kurš …" at bounding box center [330, 64] width 455 height 1340
copy div "Kristīgā ticība radās un mierīgā veidā nostiprinājās un attīstījās Romas impēri…"
click at [235, 216] on label "Nepareizi" at bounding box center [331, 213] width 442 height 23
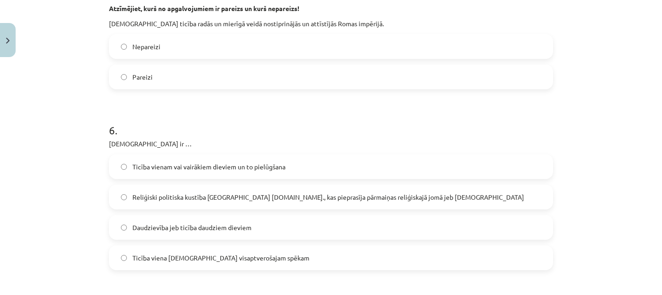
scroll to position [851, 0]
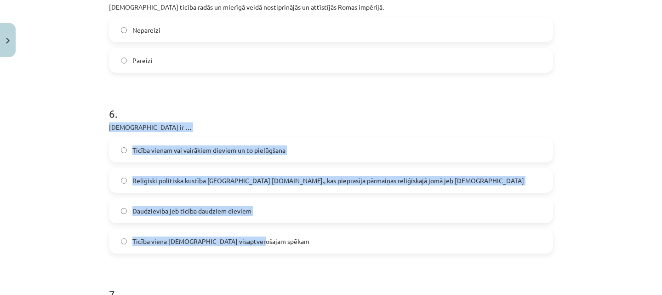
drag, startPoint x: 106, startPoint y: 129, endPoint x: 261, endPoint y: 244, distance: 193.4
click at [261, 244] on div "Mācību tēma: Vēstures ii - 12. klases 1. ieskaites mācību materiāls #2 📖 1.tēma…" at bounding box center [331, 147] width 662 height 295
copy div "Monoteisms ir … Ticība vienam vai vairākiem dieviem un to pielūgšana Reliģiski …"
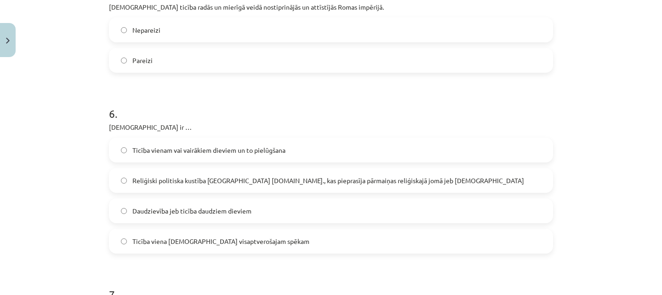
click at [316, 101] on h1 "6 ." at bounding box center [331, 105] width 444 height 29
click at [184, 240] on span "Ticība viena Dieva visaptverošajam spēkam" at bounding box center [220, 241] width 177 height 10
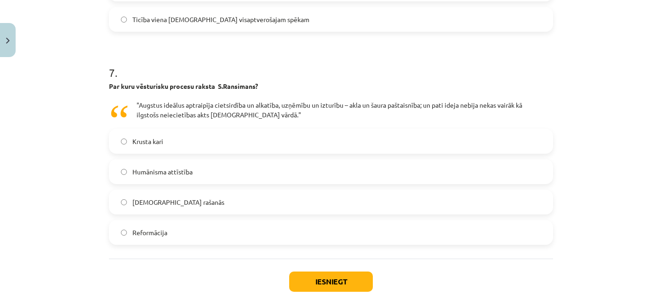
scroll to position [1081, 0]
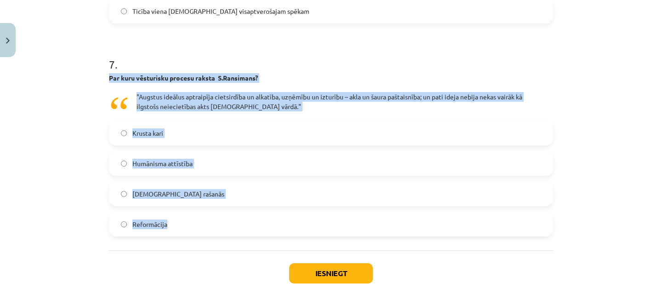
drag, startPoint x: 109, startPoint y: 76, endPoint x: 361, endPoint y: 222, distance: 291.2
copy div "Par kuru vēsturisku procesu raksta S.Ransimans? "Augstus ideālus aptraipīja cie…"
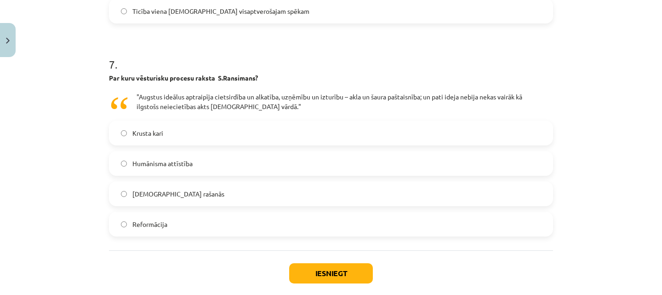
click at [319, 130] on label "Krusta kari" at bounding box center [331, 132] width 442 height 23
click at [318, 274] on button "Iesniegt" at bounding box center [331, 273] width 84 height 20
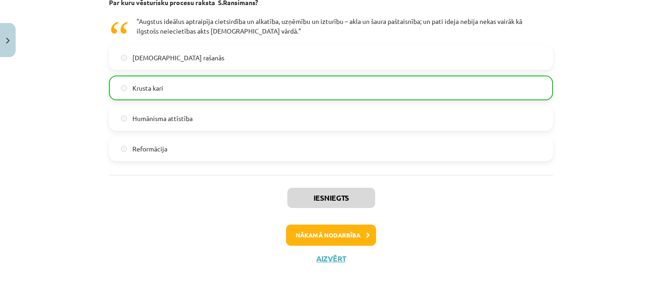
scroll to position [1158, 0]
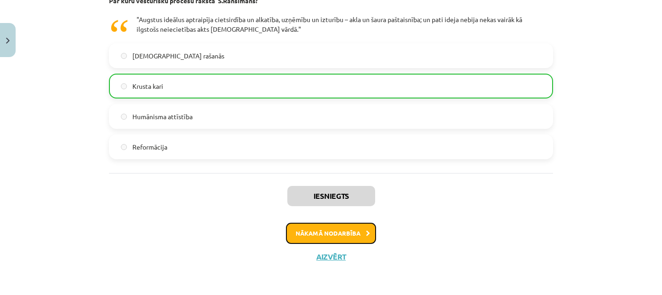
click at [324, 229] on button "Nākamā nodarbība" at bounding box center [331, 233] width 90 height 21
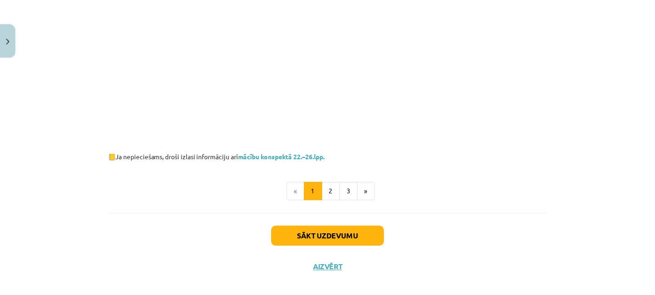
scroll to position [512, 0]
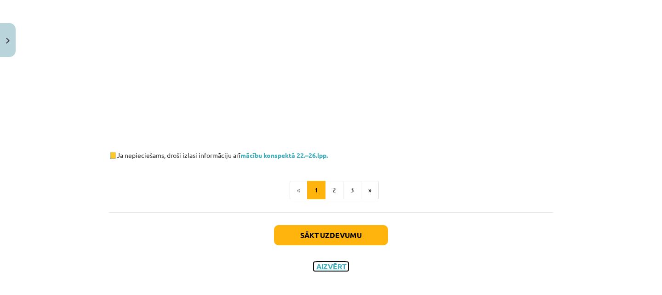
click at [321, 262] on button "Aizvērt" at bounding box center [331, 266] width 35 height 9
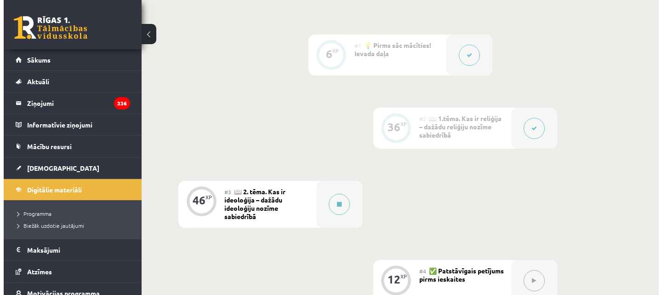
scroll to position [322, 0]
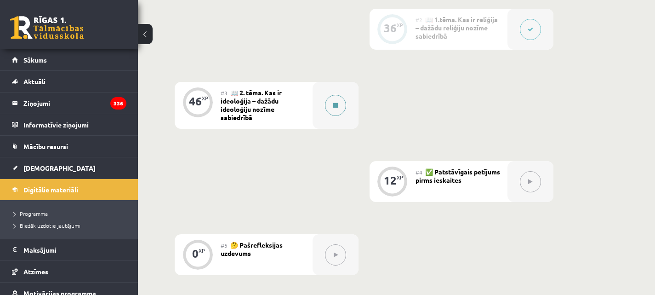
click at [335, 103] on icon at bounding box center [335, 106] width 5 height 6
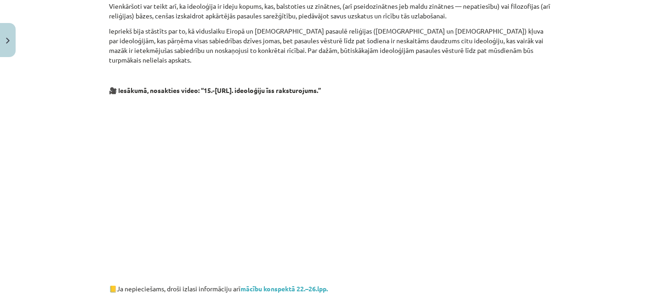
scroll to position [414, 0]
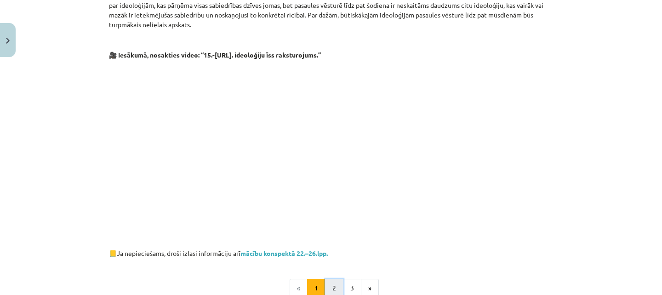
click at [332, 280] on button "2" at bounding box center [334, 288] width 18 height 18
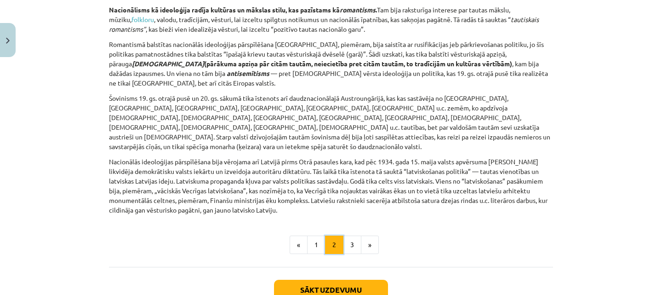
scroll to position [1263, 0]
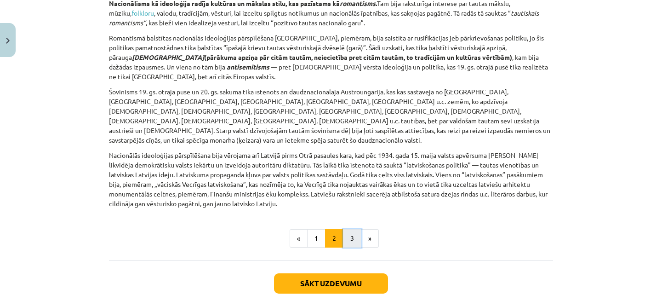
click at [349, 229] on button "3" at bounding box center [352, 238] width 18 height 18
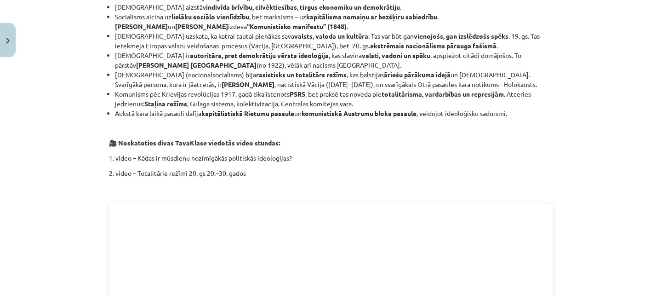
scroll to position [1058, 0]
